Goal: Find specific page/section: Find specific page/section

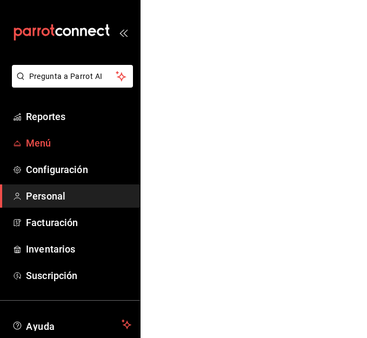
click at [49, 143] on span "Menú" at bounding box center [79, 143] width 106 height 15
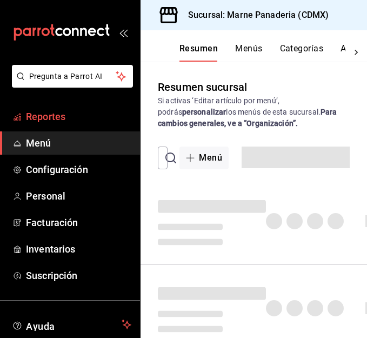
click at [62, 121] on span "Reportes" at bounding box center [79, 116] width 106 height 15
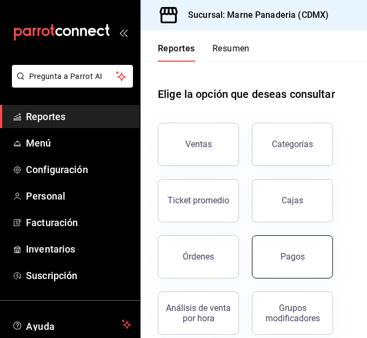
click at [292, 260] on div "Pagos" at bounding box center [293, 257] width 24 height 10
